Goal: Information Seeking & Learning: Learn about a topic

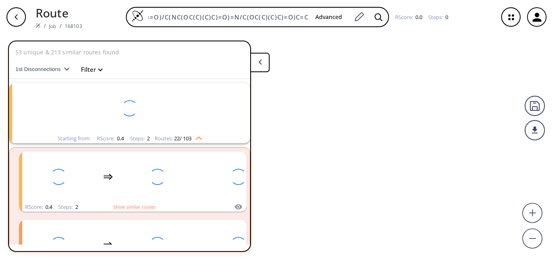
scroll to position [19, 0]
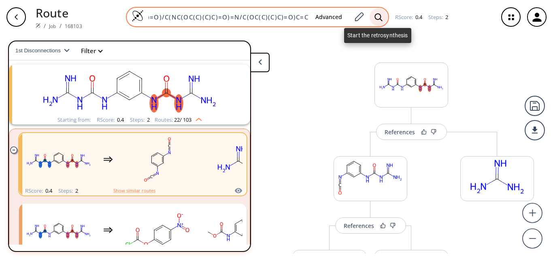
type input "N=C(N)C1=CC=C(/C=N/N(C(OC(C)(C)C)=O)/C(NC(OC(C)(C)C)=O)=N/C(OC(C)(C)C)=O)C=C1"
click at [375, 15] on icon at bounding box center [379, 17] width 8 height 8
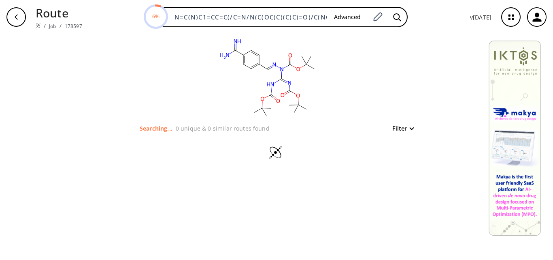
scroll to position [0, 131]
drag, startPoint x: 177, startPoint y: 17, endPoint x: 427, endPoint y: 28, distance: 250.6
click at [427, 28] on div "Route / Job / 178597 6% N=C(N)C1=CC=C(/C=N/N(C(OC(C)(C)C)=O)/C(NC(OC(C)(C)C)=O)…" at bounding box center [276, 17] width 553 height 34
paste input "N"
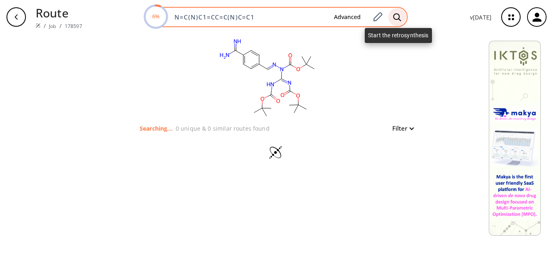
type input "N=C(N)C1=CC=C(N)C=C1"
click at [395, 16] on icon at bounding box center [397, 17] width 8 height 8
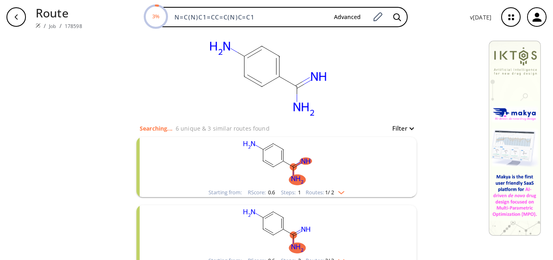
click at [312, 182] on rect "clusters" at bounding box center [276, 162] width 211 height 51
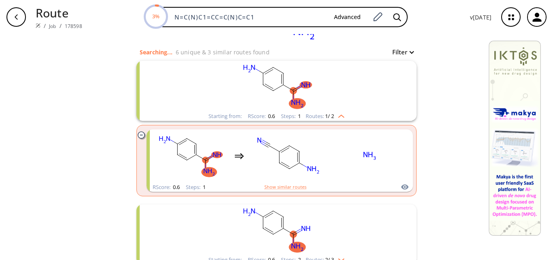
scroll to position [81, 0]
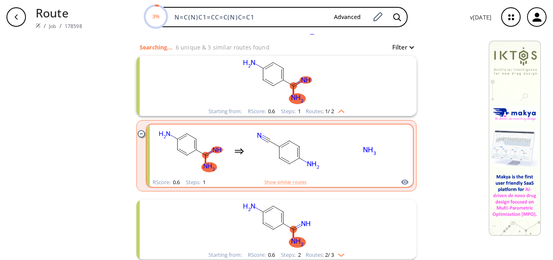
click at [354, 159] on rect "clusters" at bounding box center [369, 151] width 73 height 51
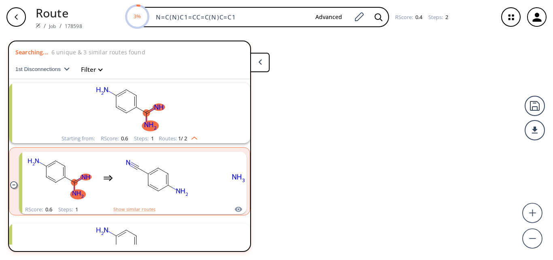
scroll to position [19, 0]
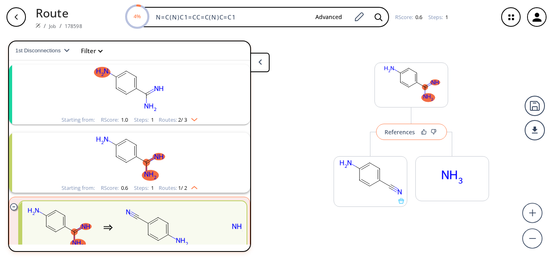
click at [403, 132] on div "References" at bounding box center [400, 131] width 30 height 5
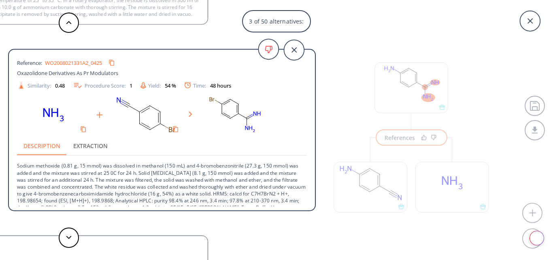
scroll to position [22, 0]
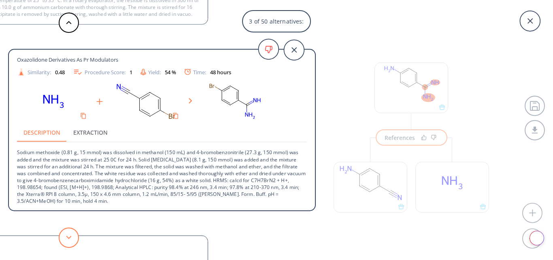
click at [64, 238] on button at bounding box center [69, 237] width 20 height 20
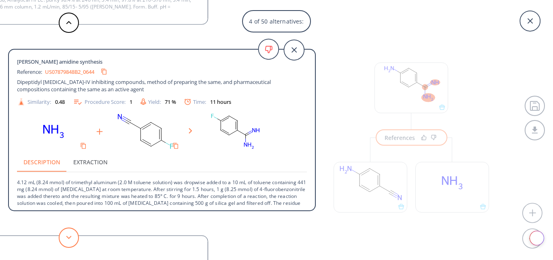
click at [64, 238] on button at bounding box center [69, 237] width 20 height 20
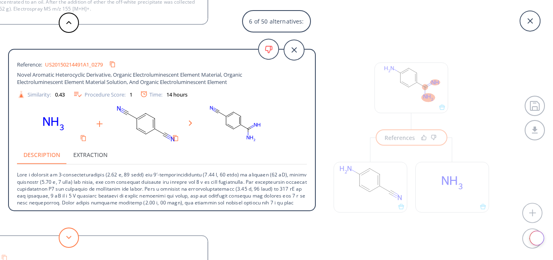
click at [62, 243] on button at bounding box center [69, 237] width 20 height 20
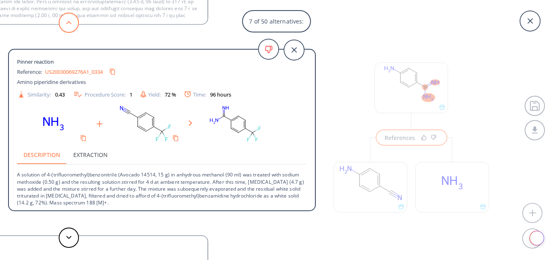
click at [75, 23] on button at bounding box center [69, 23] width 20 height 20
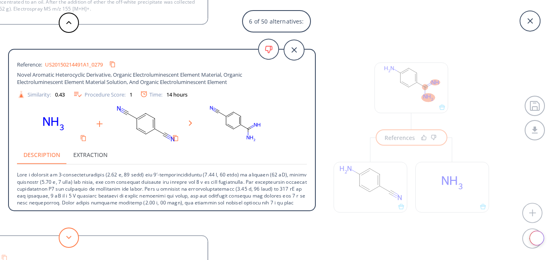
click at [64, 238] on button at bounding box center [69, 237] width 20 height 20
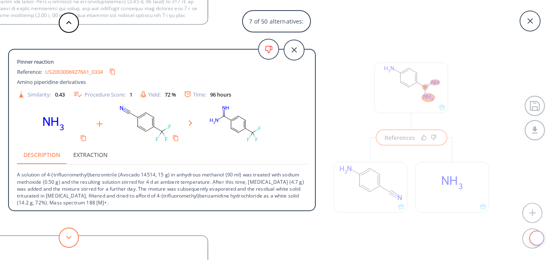
click at [64, 238] on button at bounding box center [69, 237] width 20 height 20
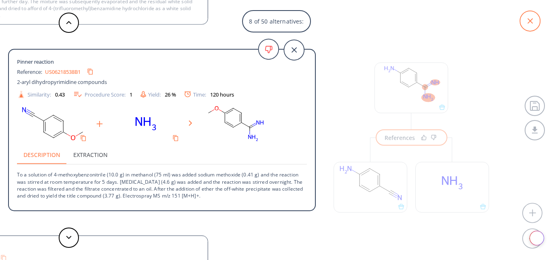
click at [534, 22] on icon at bounding box center [530, 21] width 20 height 20
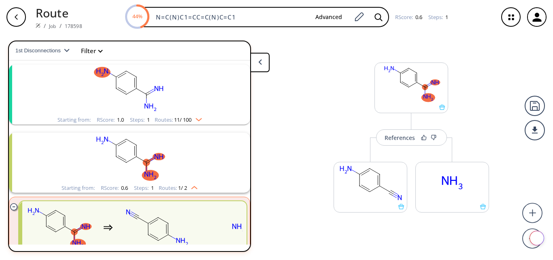
drag, startPoint x: 246, startPoint y: 19, endPoint x: 24, endPoint y: -9, distance: 224.2
click at [24, 0] on html "Route / Job / 178598 44% N=C(N)C1=CC=C(N)C=C1 Advanced RScore : 0.6 Steps : 1 R…" at bounding box center [276, 130] width 553 height 260
paste input "C12=CC=CC=C1NC(CC3=NC4=CC=CC=C4N3)=N2"
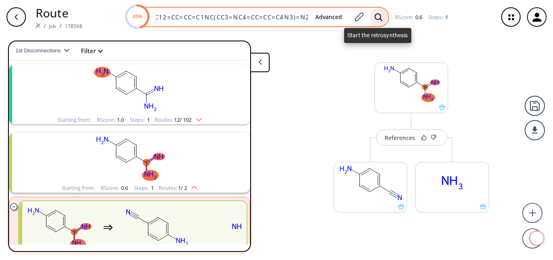
type input "C12=CC=CC=C1NC(CC3=NC4=CC=CC=C4N3)=N2"
click at [378, 19] on icon at bounding box center [379, 17] width 8 height 8
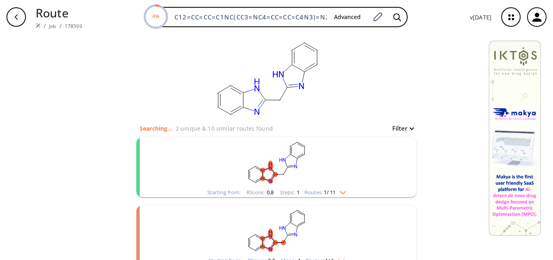
scroll to position [41, 0]
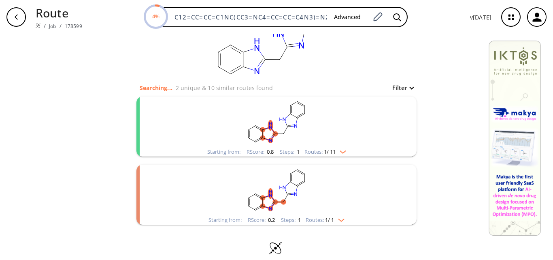
click at [292, 142] on rect "clusters" at bounding box center [276, 121] width 211 height 51
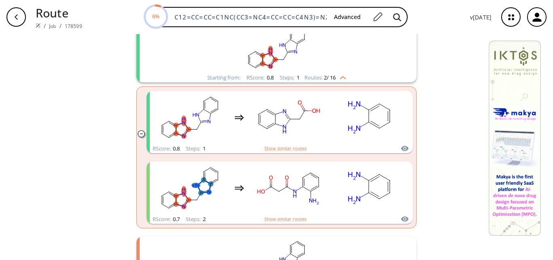
scroll to position [196, 0]
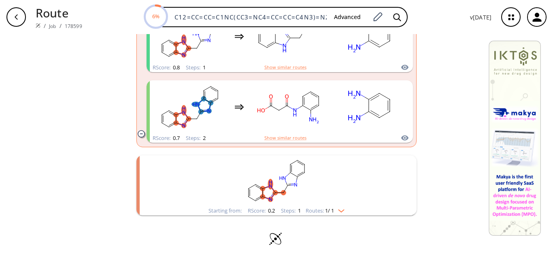
click at [329, 193] on rect "clusters" at bounding box center [276, 180] width 211 height 51
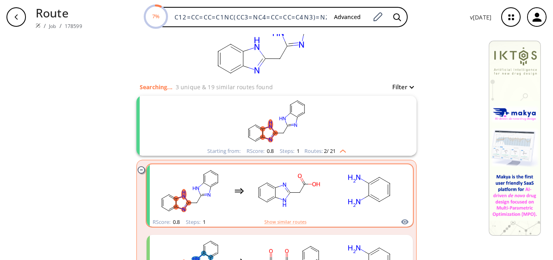
scroll to position [28, 0]
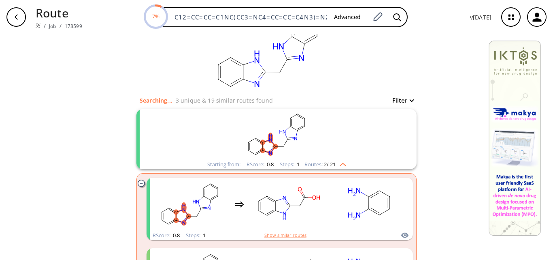
click at [323, 147] on rect "clusters" at bounding box center [276, 134] width 211 height 51
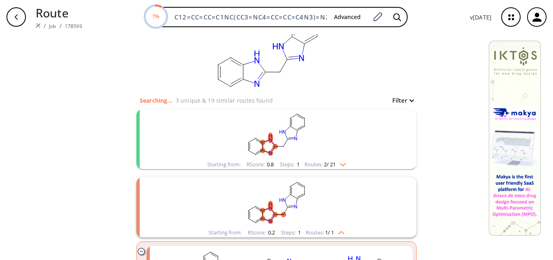
click at [323, 147] on rect "clusters" at bounding box center [276, 134] width 211 height 51
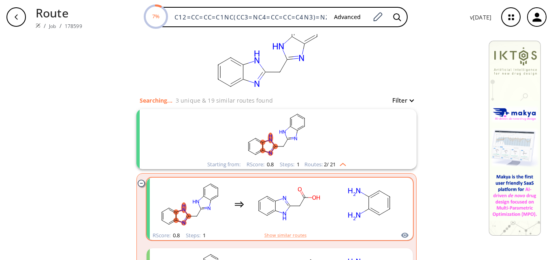
scroll to position [109, 0]
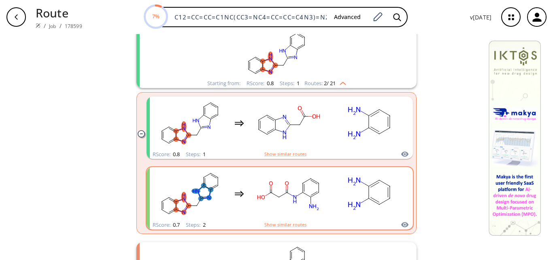
click at [310, 199] on ellipse "clusters" at bounding box center [311, 197] width 6 height 6
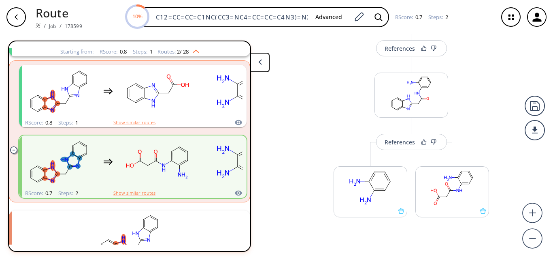
scroll to position [102, 0]
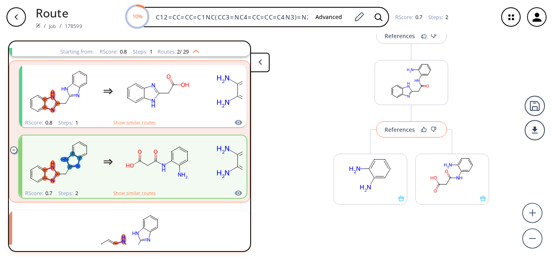
click at [401, 132] on div "References" at bounding box center [400, 129] width 30 height 5
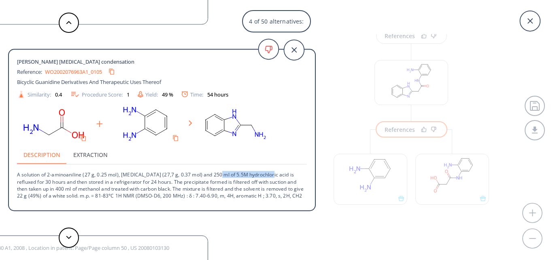
drag, startPoint x: 212, startPoint y: 175, endPoint x: 265, endPoint y: 176, distance: 53.1
click at [265, 176] on p "A solution of 2-aminoaniline (27 g, 0.25 mol), [MEDICAL_DATA] (27,7 g, 0.37 mol…" at bounding box center [162, 182] width 290 height 34
copy p "5.5M hydrochloric acid"
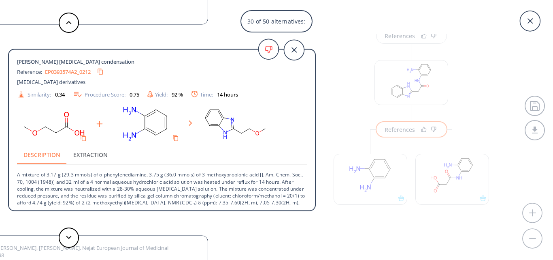
scroll to position [8, 0]
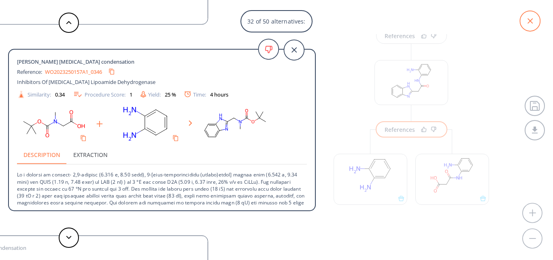
click at [533, 14] on icon at bounding box center [530, 21] width 20 height 20
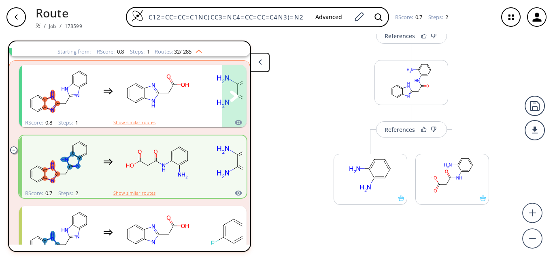
scroll to position [0, 0]
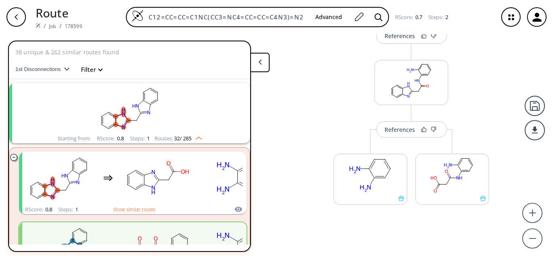
click at [259, 62] on icon at bounding box center [261, 62] width 4 height 6
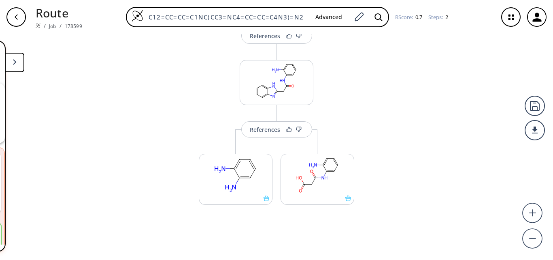
click at [11, 68] on button at bounding box center [14, 62] width 19 height 19
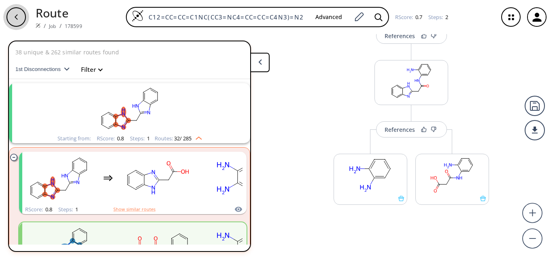
click at [14, 18] on icon "button" at bounding box center [16, 17] width 6 height 6
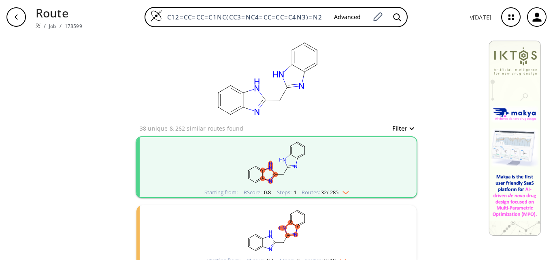
click at [304, 179] on rect "clusters" at bounding box center [276, 162] width 211 height 51
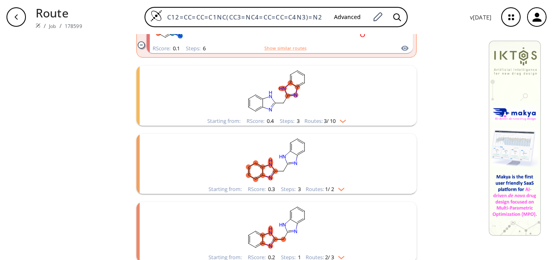
scroll to position [2406, 0]
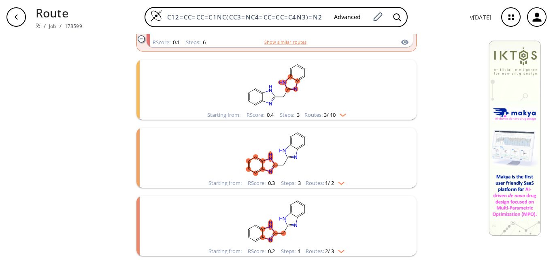
click at [331, 106] on rect "clusters" at bounding box center [276, 85] width 211 height 51
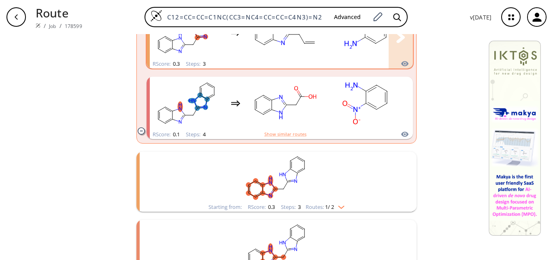
scroll to position [2623, 0]
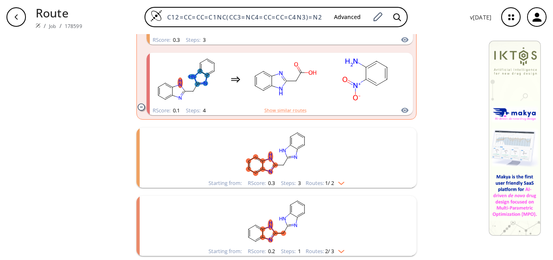
click at [286, 149] on icon "clusters" at bounding box center [287, 148] width 2 height 2
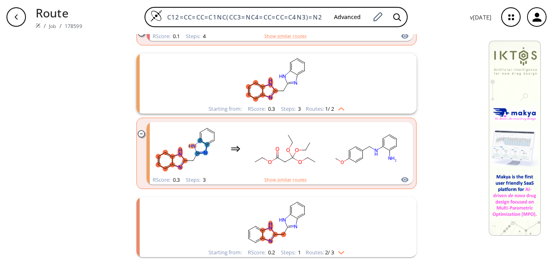
scroll to position [2698, 0]
click at [331, 229] on rect "clusters" at bounding box center [276, 221] width 211 height 51
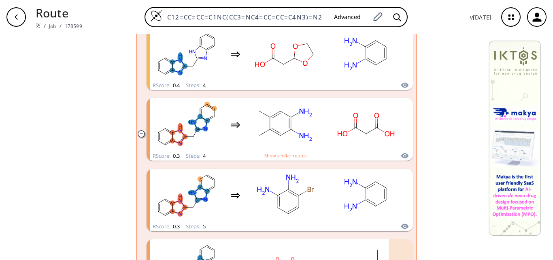
scroll to position [1142, 0]
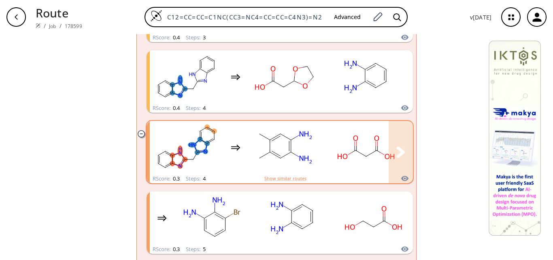
click at [367, 160] on rect "clusters" at bounding box center [366, 147] width 73 height 51
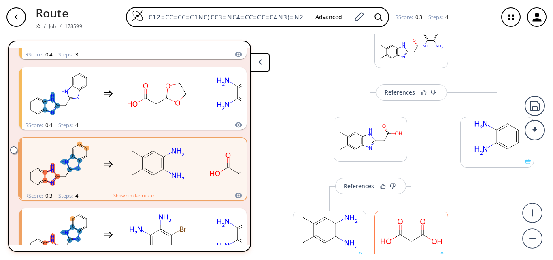
scroll to position [284, 0]
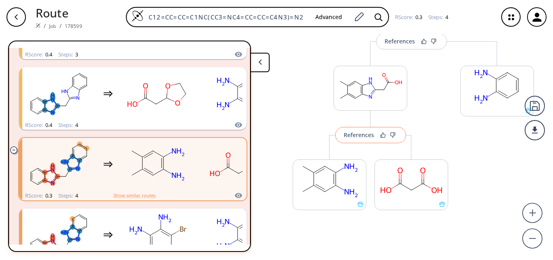
click at [363, 133] on div "References" at bounding box center [359, 134] width 30 height 5
